Goal: Navigation & Orientation: Understand site structure

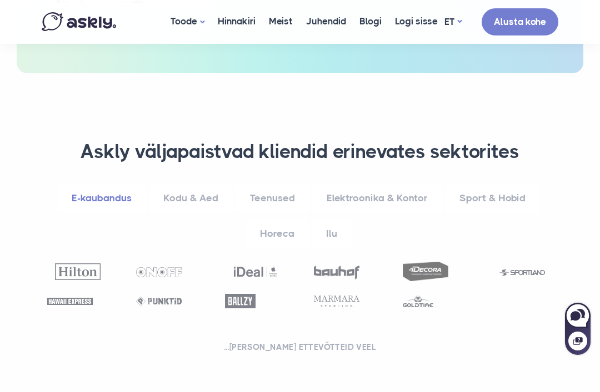
scroll to position [589, 0]
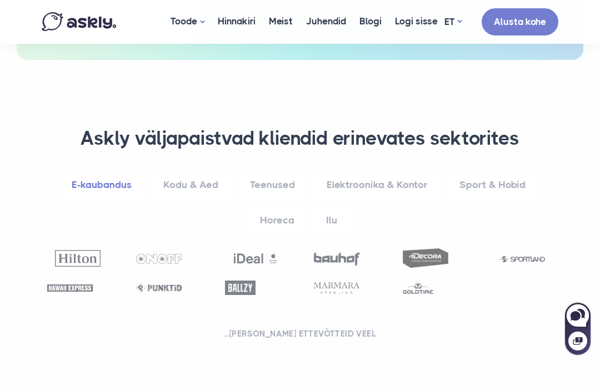
click at [285, 205] on link "Horeca" at bounding box center [276, 220] width 63 height 31
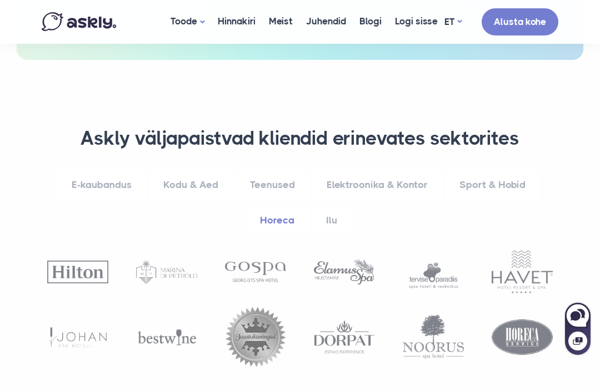
click at [195, 170] on link "Kodu & Aed" at bounding box center [191, 185] width 84 height 31
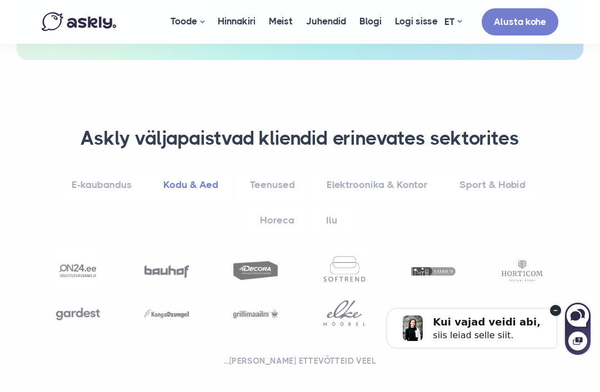
click at [550, 303] on div "Kui vajad veidi abi, siis leiad selle siit." at bounding box center [485, 329] width 212 height 56
click at [553, 309] on circle at bounding box center [555, 310] width 11 height 11
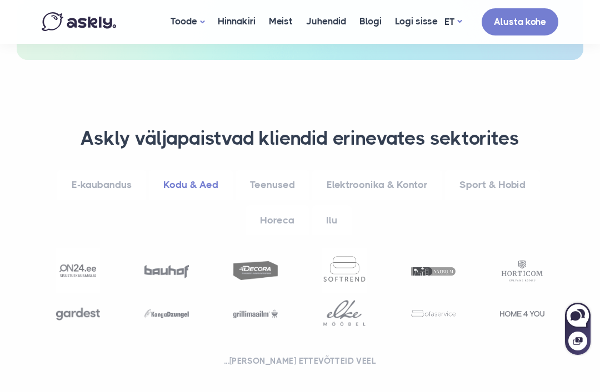
click at [380, 170] on link "Elektroonika & Kontor" at bounding box center [377, 185] width 130 height 31
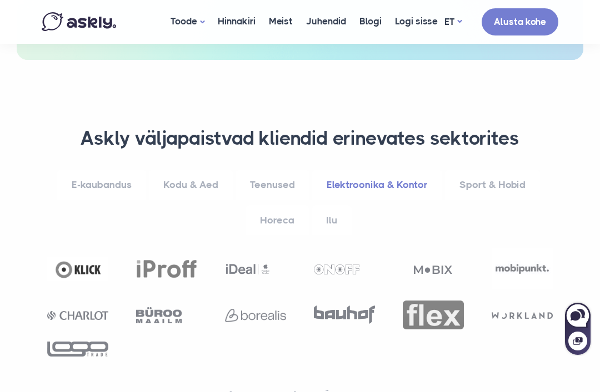
click at [281, 205] on link "Horeca" at bounding box center [276, 220] width 63 height 31
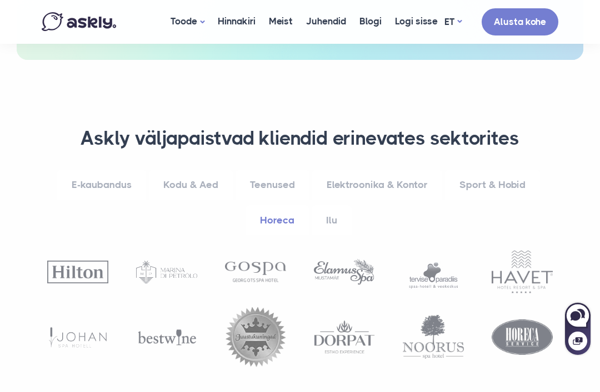
click at [394, 170] on link "Elektroonika & Kontor" at bounding box center [377, 185] width 130 height 31
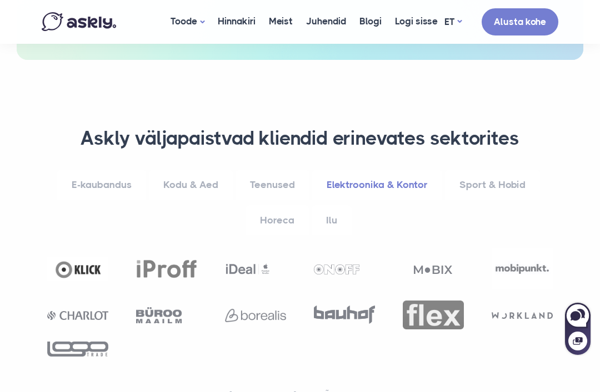
click at [274, 170] on link "Teenused" at bounding box center [272, 185] width 74 height 31
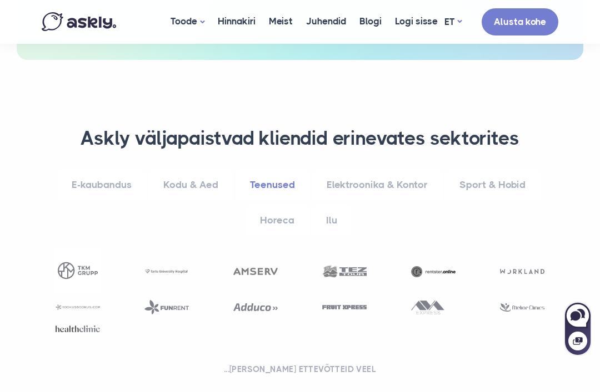
click at [326, 205] on link "Ilu" at bounding box center [331, 220] width 40 height 31
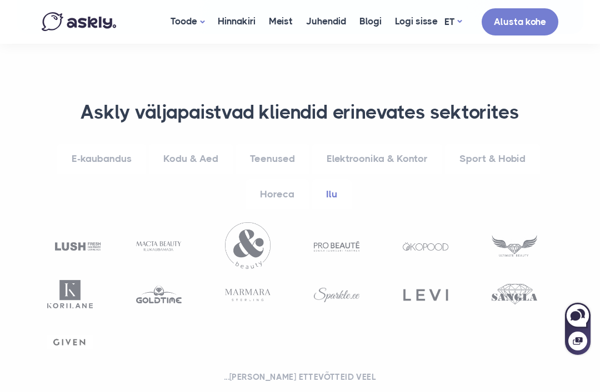
scroll to position [610, 0]
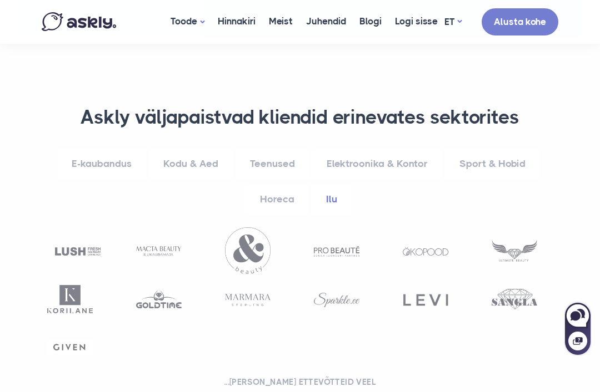
click at [498, 149] on link "Sport & Hobid" at bounding box center [492, 164] width 95 height 31
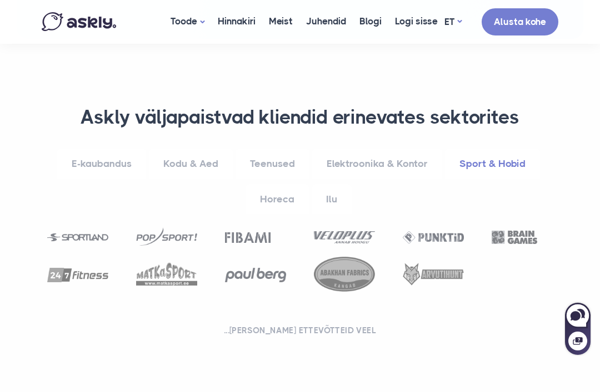
click at [390, 149] on link "Elektroonika & Kontor" at bounding box center [377, 164] width 130 height 31
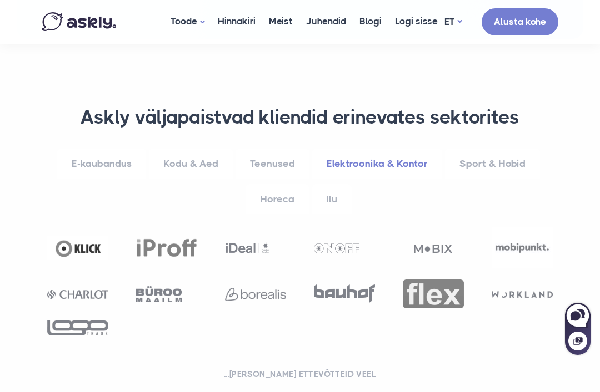
click at [274, 149] on link "Teenused" at bounding box center [272, 164] width 74 height 31
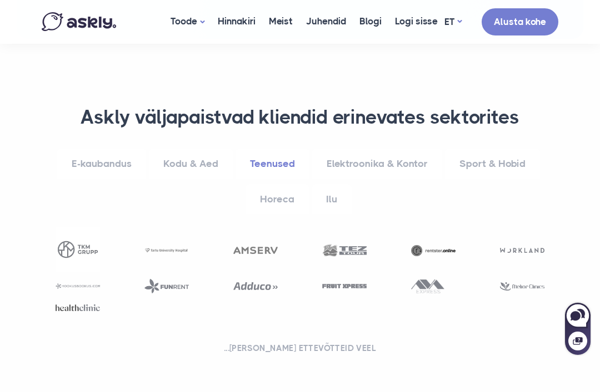
click at [204, 149] on link "Kodu & Aed" at bounding box center [191, 164] width 84 height 31
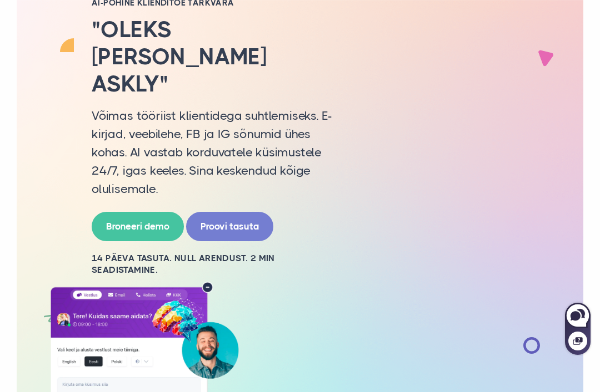
scroll to position [132, 0]
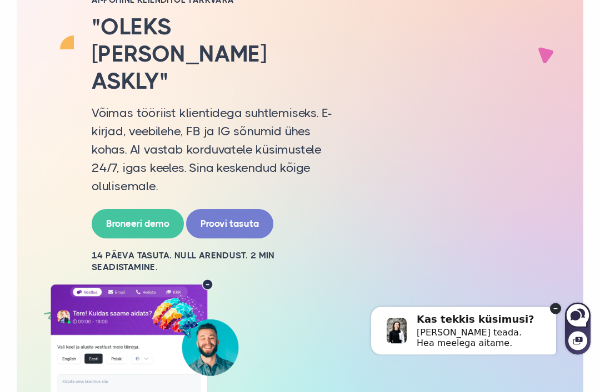
click at [553, 307] on circle at bounding box center [555, 308] width 11 height 11
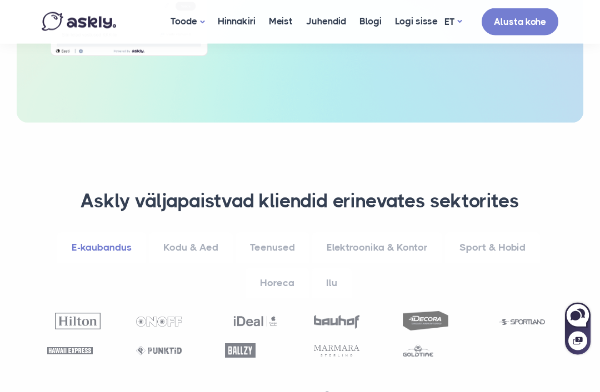
scroll to position [526, 0]
click at [356, 233] on link "Elektroonika & Kontor" at bounding box center [377, 248] width 130 height 31
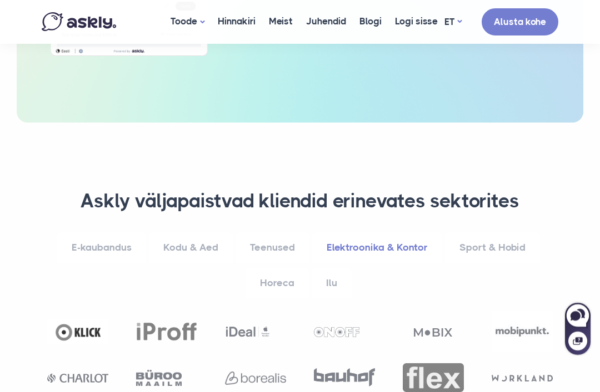
click at [223, 233] on link "Kodu & Aed" at bounding box center [191, 248] width 84 height 31
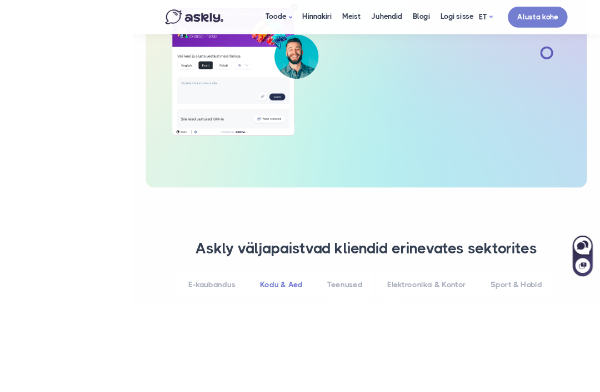
scroll to position [580, 0]
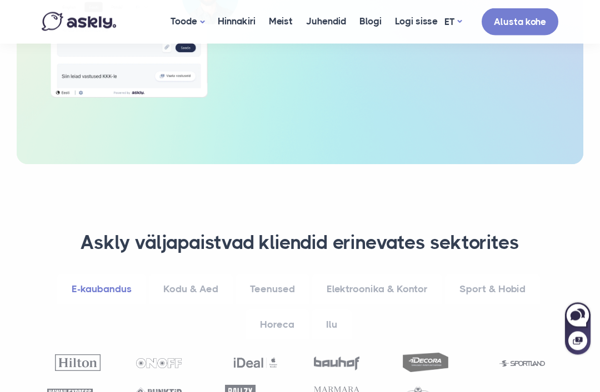
scroll to position [485, 0]
click at [485, 274] on link "Sport & Hobid" at bounding box center [492, 289] width 95 height 31
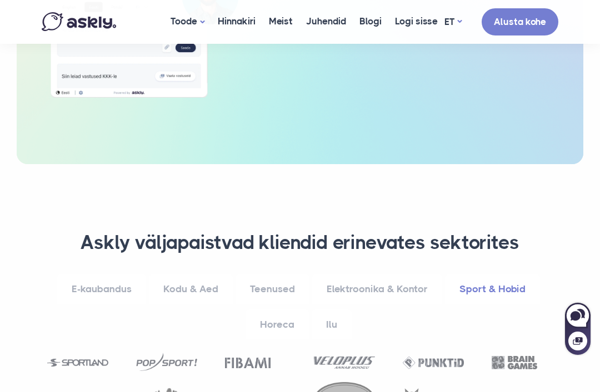
click at [388, 274] on link "Elektroonika & Kontor" at bounding box center [377, 289] width 130 height 31
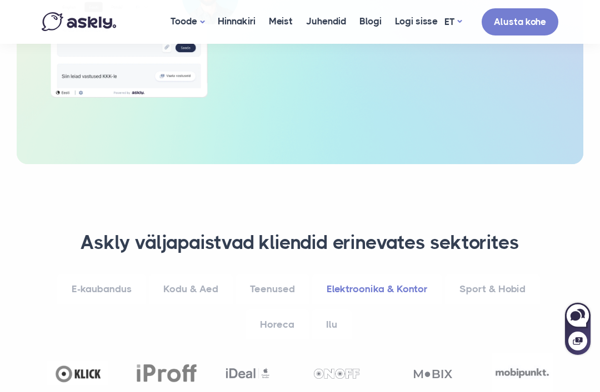
click at [266, 274] on link "Teenused" at bounding box center [272, 289] width 74 height 31
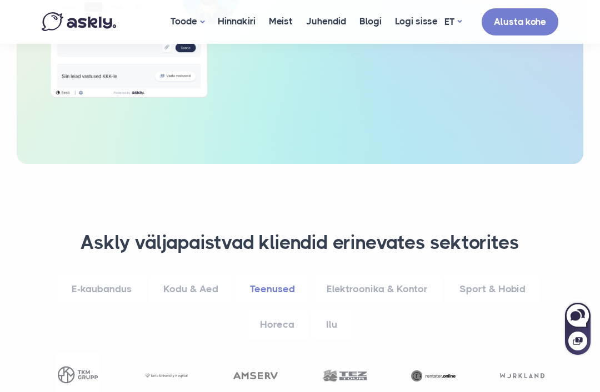
click at [187, 274] on link "Kodu & Aed" at bounding box center [191, 289] width 84 height 31
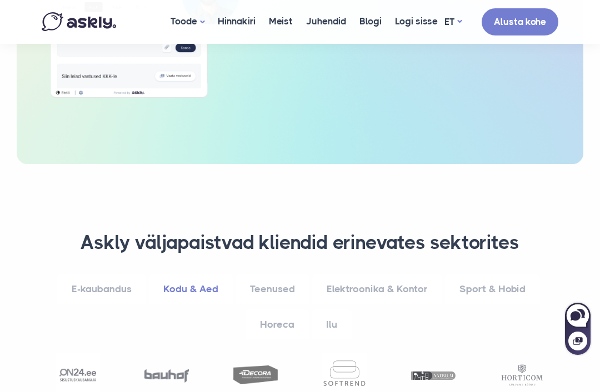
click at [358, 274] on link "Elektroonika & Kontor" at bounding box center [377, 289] width 130 height 31
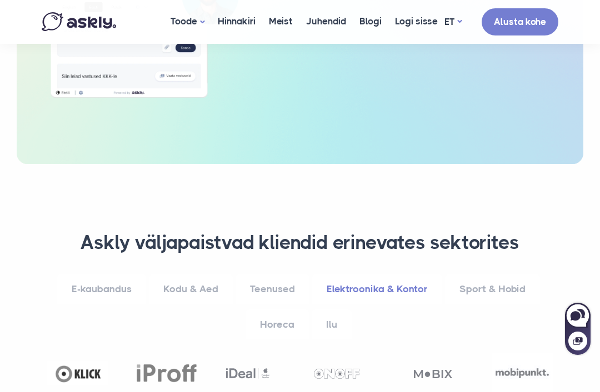
click at [323, 310] on link "Ilu" at bounding box center [331, 325] width 40 height 31
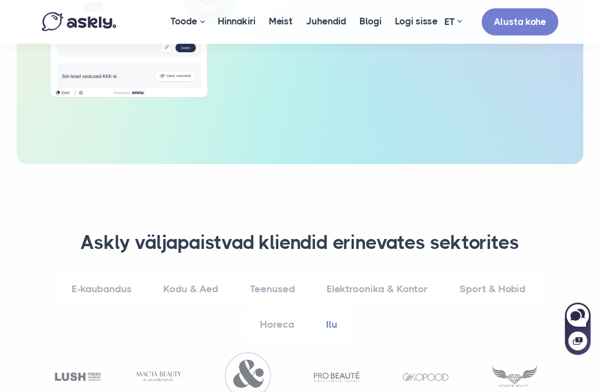
click at [279, 310] on link "Horeca" at bounding box center [276, 325] width 63 height 31
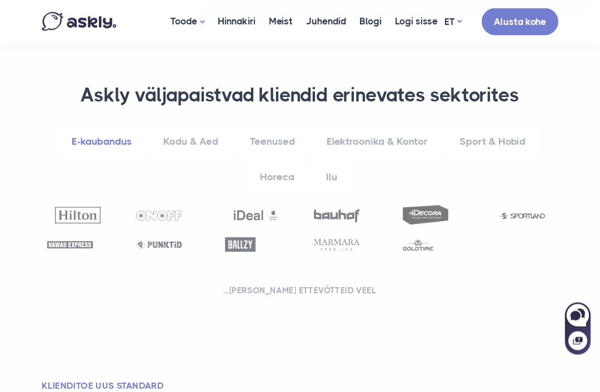
scroll to position [632, 0]
click at [282, 162] on link "Horeca" at bounding box center [276, 177] width 63 height 31
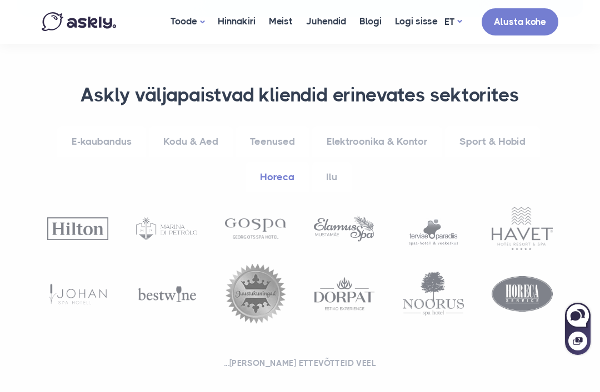
click at [367, 127] on link "Elektroonika & Kontor" at bounding box center [377, 142] width 130 height 31
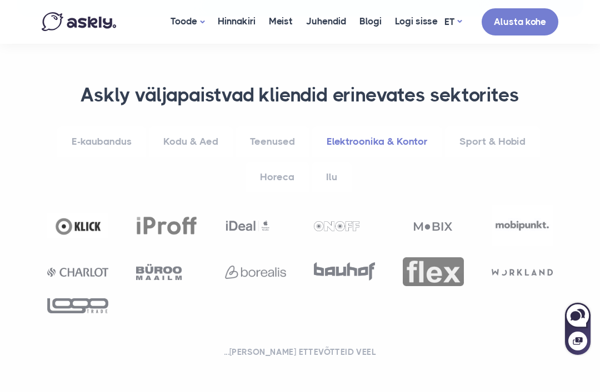
click at [278, 127] on link "Teenused" at bounding box center [272, 142] width 74 height 31
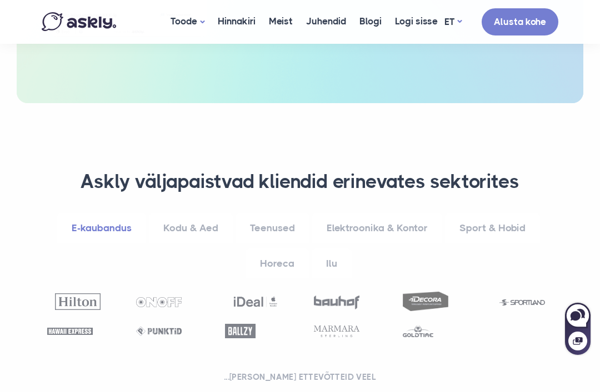
scroll to position [541, 0]
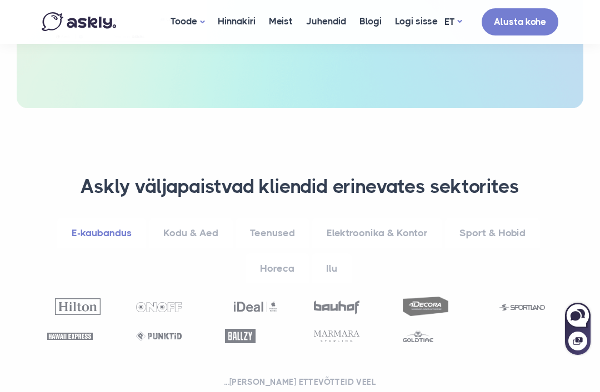
click at [379, 218] on link "Elektroonika & Kontor" at bounding box center [377, 233] width 130 height 31
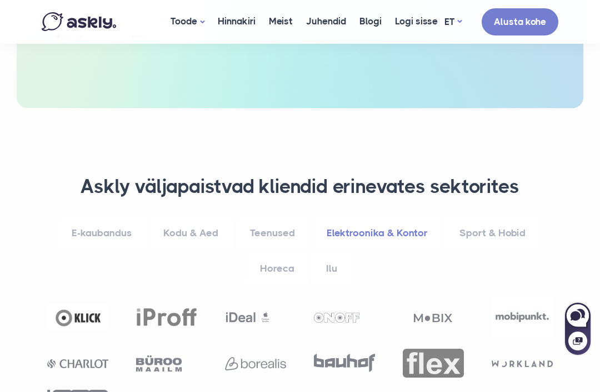
click at [493, 218] on link "Sport & Hobid" at bounding box center [492, 233] width 95 height 31
